Goal: Information Seeking & Learning: Learn about a topic

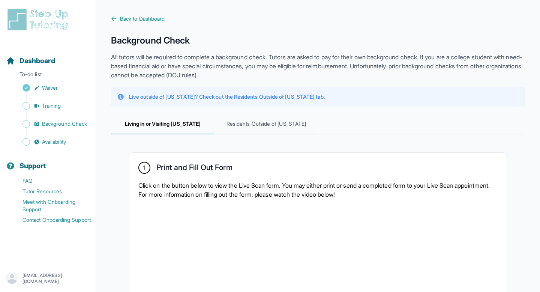
scroll to position [243, 0]
click at [80, 111] on link "Training" at bounding box center [51, 106] width 90 height 11
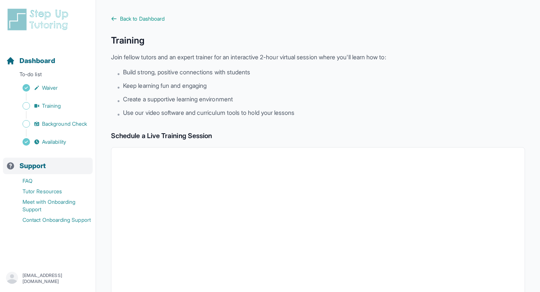
scroll to position [36, 0]
click at [50, 274] on p "[EMAIL_ADDRESS][DOMAIN_NAME]" at bounding box center [56, 278] width 67 height 12
click at [18, 272] on icon "button" at bounding box center [12, 278] width 12 height 12
click at [53, 66] on span "Dashboard" at bounding box center [38, 61] width 36 height 11
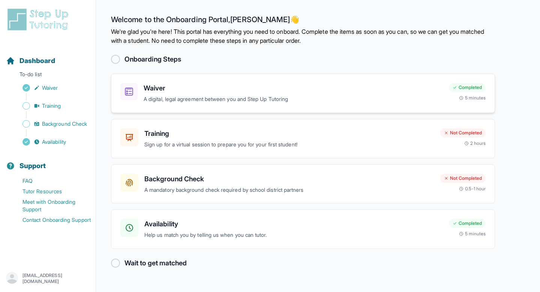
scroll to position [62, 0]
click at [238, 128] on h3 "Training" at bounding box center [289, 133] width 290 height 11
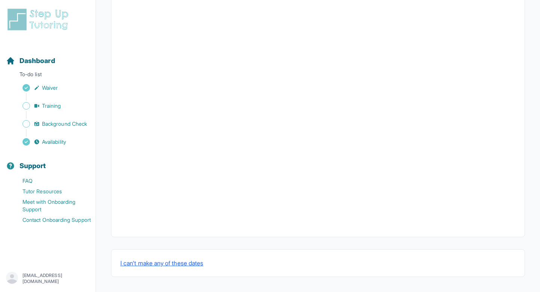
scroll to position [267, 0]
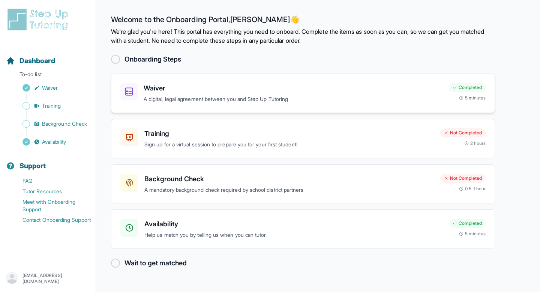
scroll to position [44, 0]
click at [249, 129] on div "Training Sign up for a virtual session to prepare you for your first student!" at bounding box center [289, 138] width 290 height 21
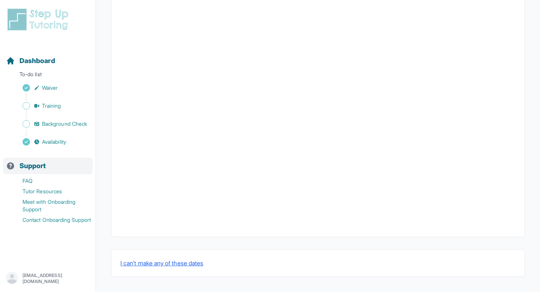
scroll to position [36, 0]
click at [82, 214] on link "Meet with Onboarding Support" at bounding box center [51, 206] width 90 height 18
